Goal: Task Accomplishment & Management: Use online tool/utility

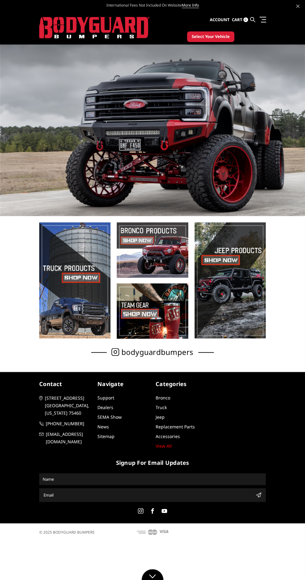
click at [263, 17] on span at bounding box center [263, 17] width 7 height 1
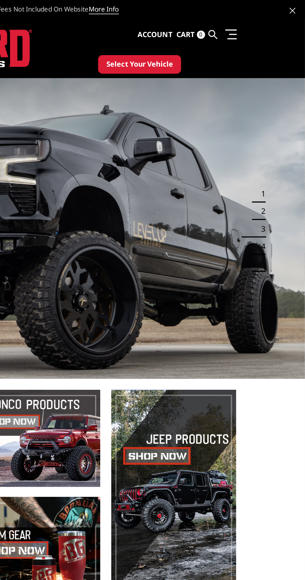
click at [219, 21] on span "Account" at bounding box center [220, 20] width 20 height 6
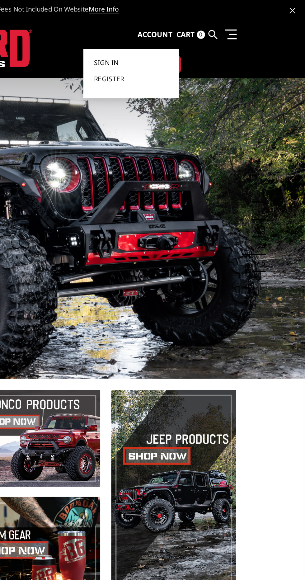
click at [196, 31] on link "Sign in" at bounding box center [206, 35] width 42 height 9
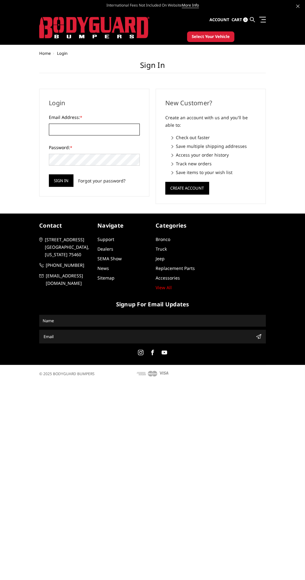
click at [96, 127] on input "Email Address: *" at bounding box center [94, 130] width 91 height 12
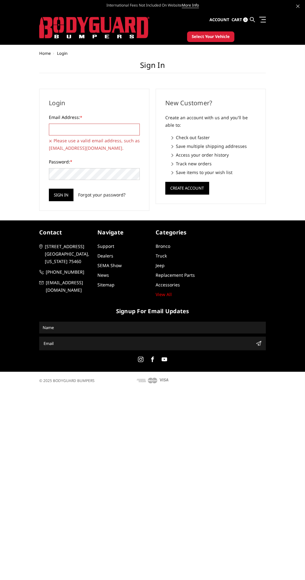
type input "fhmccann@gmail.com"
click at [49, 189] on input "Sign in" at bounding box center [61, 195] width 25 height 12
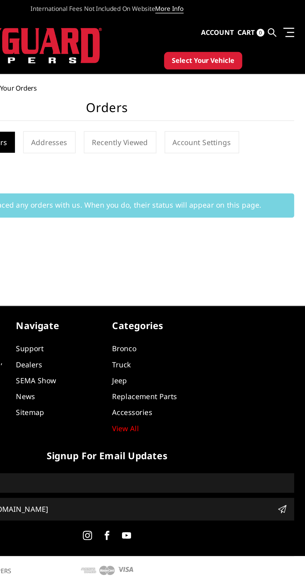
click at [263, 17] on span at bounding box center [262, 17] width 7 height 1
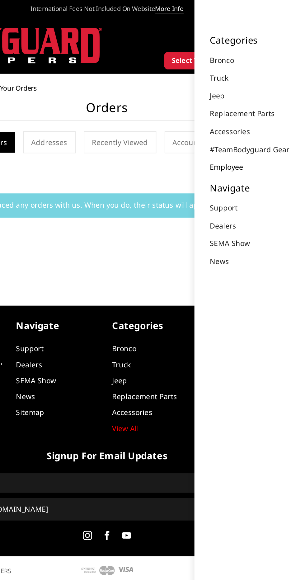
click at [232, 99] on link "Employee" at bounding box center [229, 101] width 28 height 7
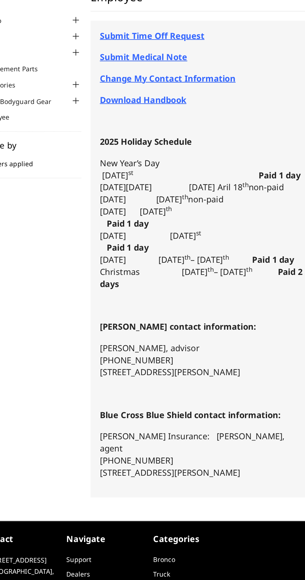
click at [162, 107] on strong "Submit Medical Note" at bounding box center [149, 106] width 59 height 7
